Goal: Information Seeking & Learning: Learn about a topic

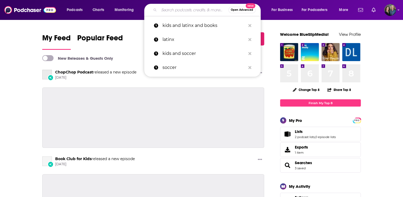
click at [182, 9] on input "Search podcasts, credits, & more..." at bounding box center [193, 10] width 69 height 9
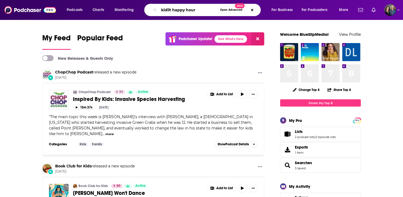
type input "kidlit happy hour"
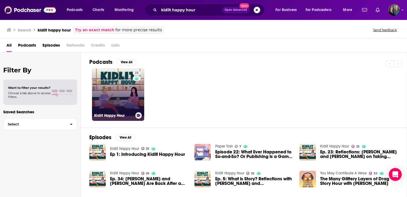
click at [106, 81] on link "25 Kidlit Happy Hour" at bounding box center [118, 95] width 52 height 52
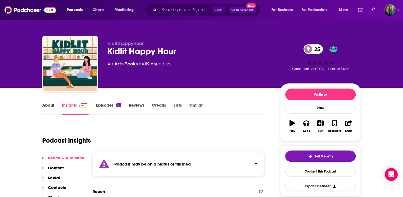
click at [46, 107] on link "About" at bounding box center [48, 108] width 12 height 12
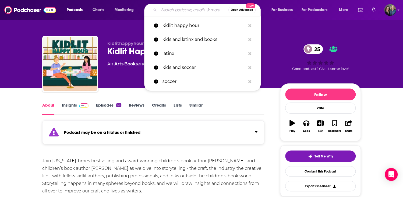
click at [177, 13] on input "Search podcasts, credits, & more..." at bounding box center [193, 10] width 69 height 9
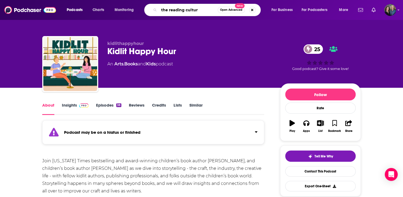
type input "the reading culture"
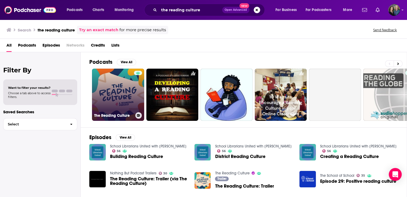
click at [114, 108] on link "The Reading Culture" at bounding box center [118, 95] width 52 height 52
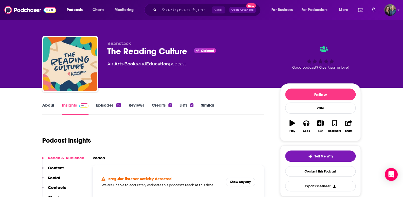
click at [106, 105] on link "Episodes 79" at bounding box center [108, 108] width 25 height 12
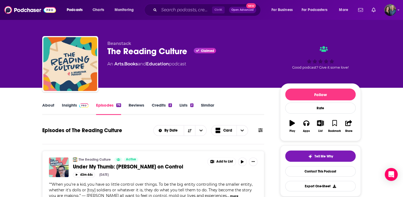
click at [49, 104] on link "About" at bounding box center [48, 108] width 12 height 12
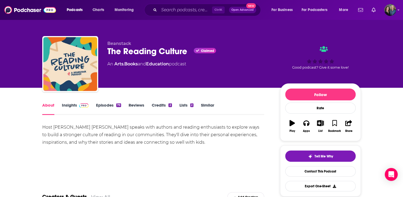
click at [70, 102] on link "Insights" at bounding box center [75, 108] width 27 height 12
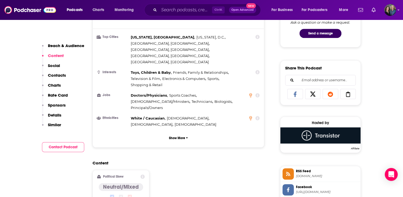
scroll to position [376, 0]
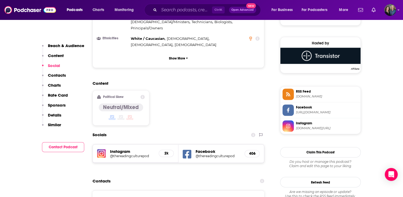
click at [132, 149] on h5 "Instagram" at bounding box center [132, 151] width 44 height 5
click at [124, 149] on h5 "Instagram" at bounding box center [132, 151] width 44 height 5
click at [106, 144] on div "Instagram @thereadingculturepod 2k" at bounding box center [135, 153] width 85 height 18
click at [101, 149] on img at bounding box center [101, 153] width 9 height 9
